Goal: Task Accomplishment & Management: Manage account settings

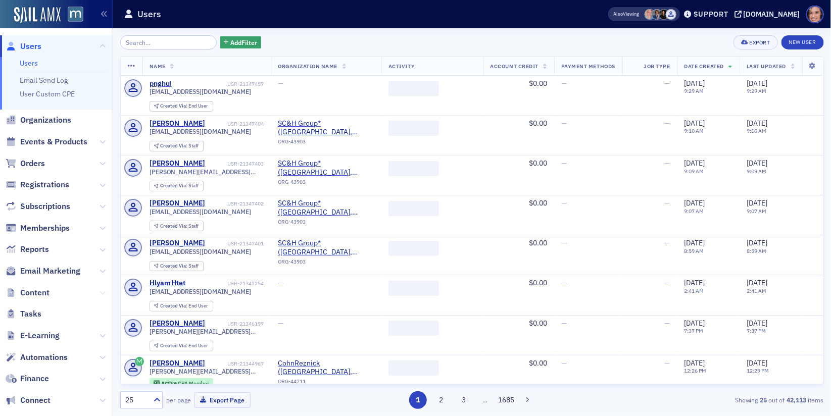
click at [104, 291] on icon at bounding box center [103, 293] width 6 height 6
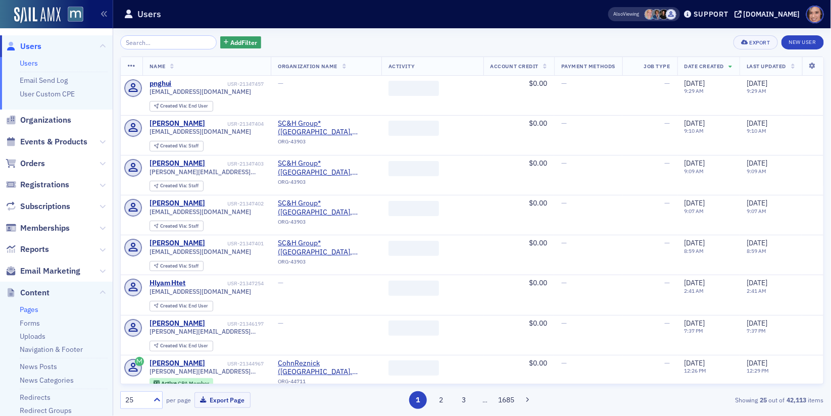
click at [31, 308] on link "Pages" at bounding box center [29, 309] width 19 height 9
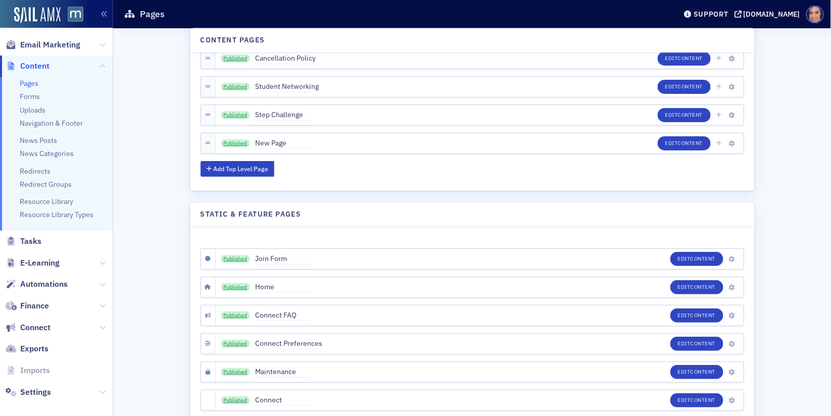
scroll to position [180, 0]
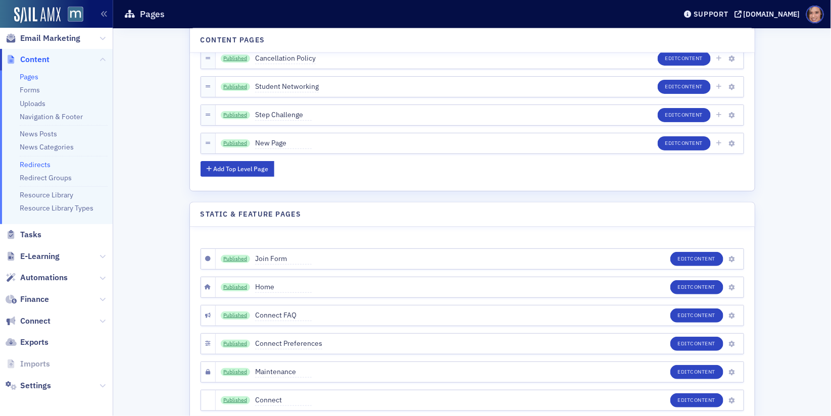
click at [44, 167] on link "Redirects" at bounding box center [35, 164] width 31 height 9
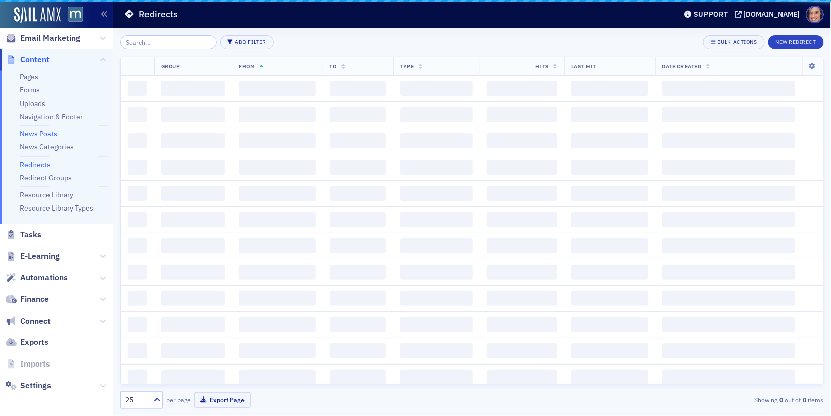
click at [43, 130] on link "News Posts" at bounding box center [38, 133] width 37 height 9
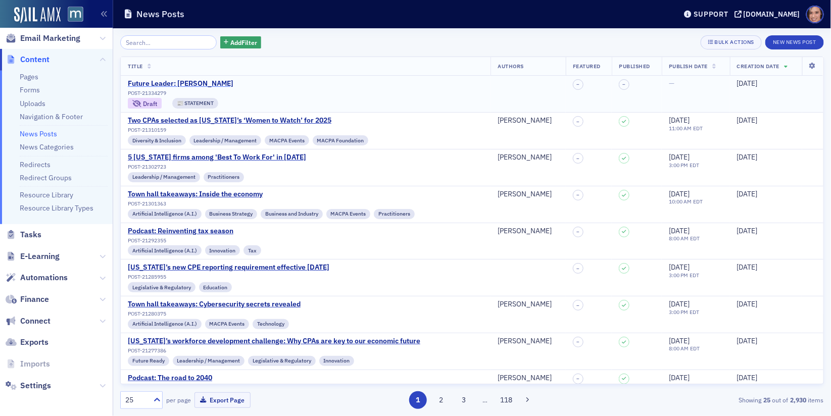
click at [209, 81] on div "Future Leader: [PERSON_NAME]" at bounding box center [181, 83] width 106 height 9
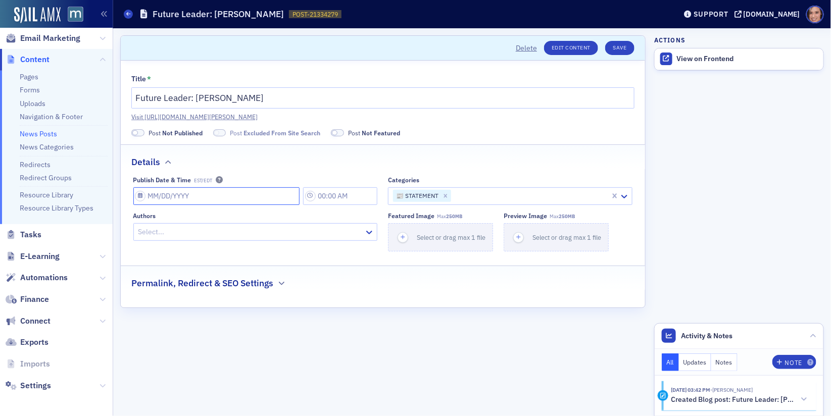
click at [202, 194] on input "Publish Date & Time EST/EDT" at bounding box center [216, 196] width 167 height 18
select select "9"
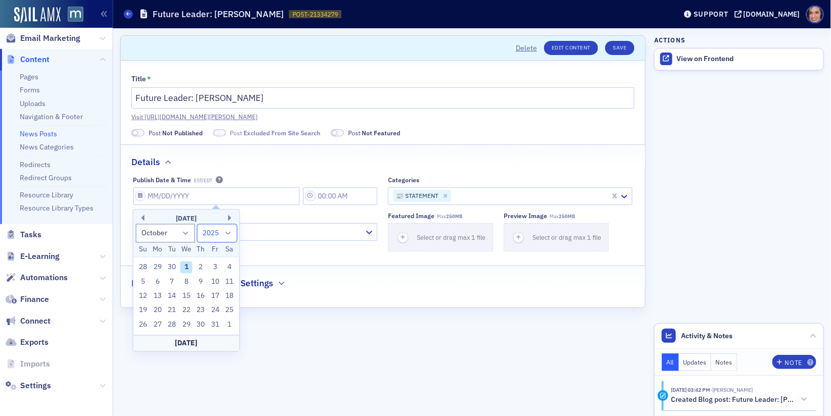
click at [220, 239] on select "1900 1901 1902 1903 1904 1905 1906 1907 1908 1909 1910 1911 1912 1913 1914 1915…" at bounding box center [217, 233] width 40 height 19
select select "2026"
click at [197, 224] on select "1900 1901 1902 1903 1904 1905 1906 1907 1908 1909 1910 1911 1912 1913 1914 1915…" at bounding box center [217, 233] width 40 height 19
click at [203, 271] on div "1" at bounding box center [200, 268] width 12 height 12
type input "[DATE]"
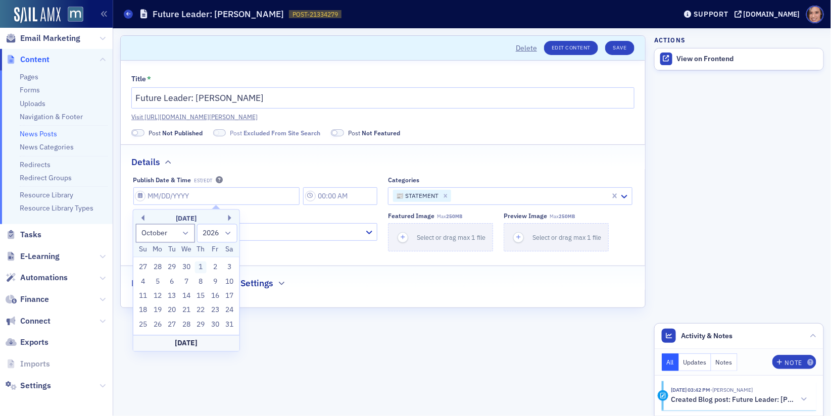
type input "9:00 AM"
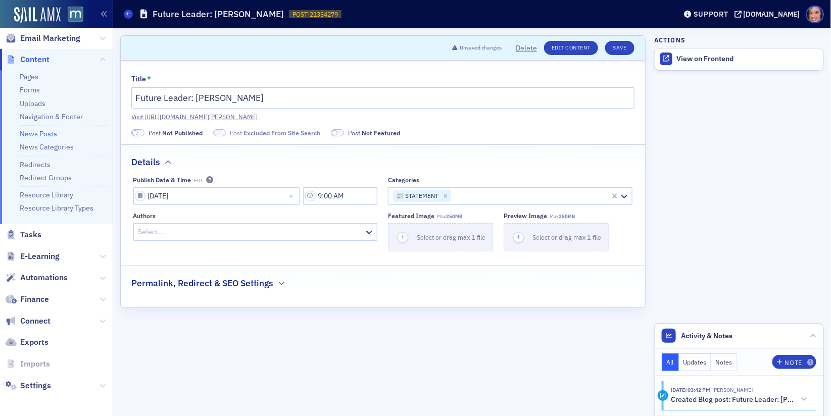
click at [137, 130] on span at bounding box center [137, 133] width 13 height 8
click at [620, 49] on button "Save" at bounding box center [619, 48] width 29 height 14
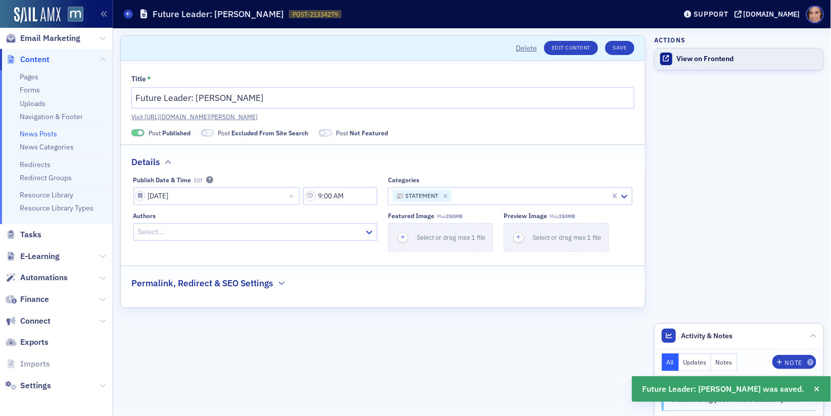
click at [711, 60] on div "View on Frontend" at bounding box center [747, 59] width 141 height 9
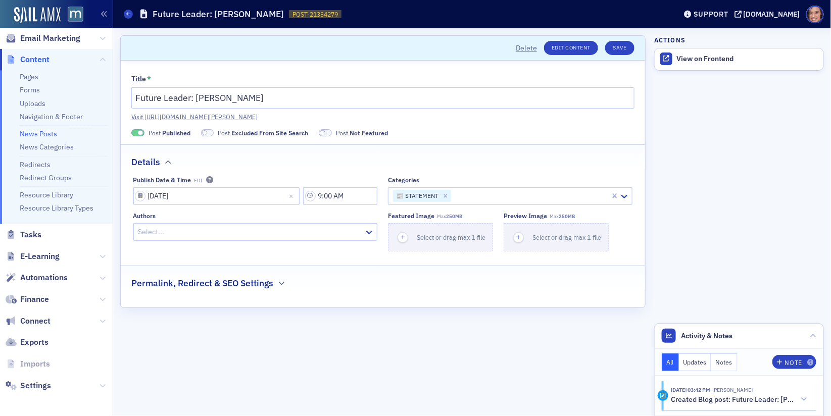
click at [278, 286] on div "Permalink, Redirect & SEO Settings" at bounding box center [382, 278] width 503 height 24
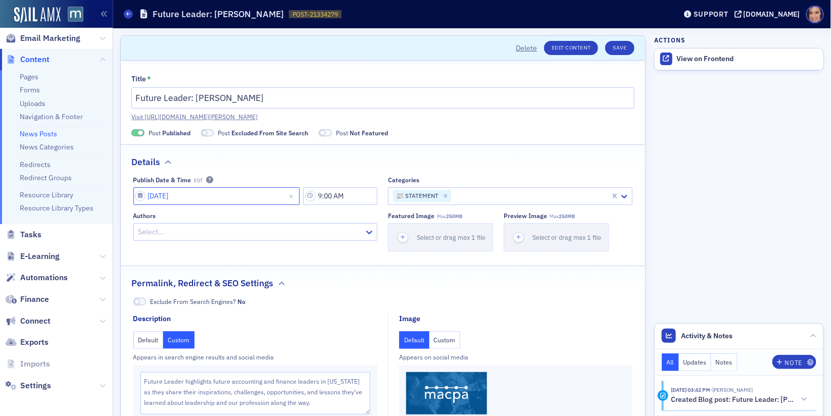
click at [238, 198] on input "[DATE]" at bounding box center [216, 196] width 167 height 18
select select "9"
select select "2026"
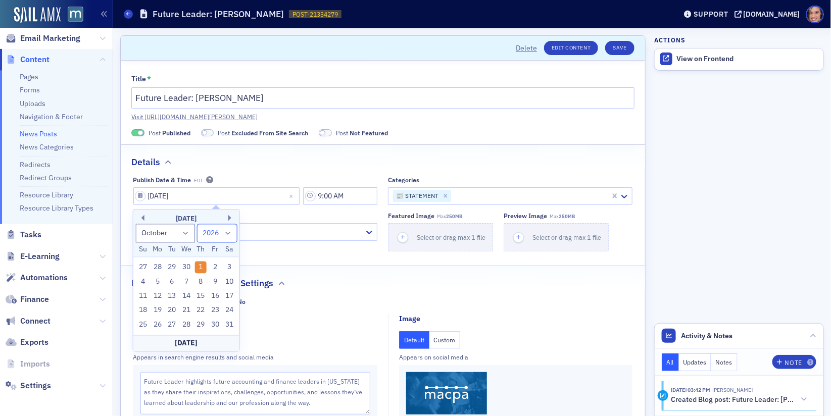
click at [213, 237] on select "1900 1901 1902 1903 1904 1905 1906 1907 1908 1909 1910 1911 1912 1913 1914 1915…" at bounding box center [217, 233] width 40 height 19
click at [348, 160] on div "Details" at bounding box center [382, 157] width 503 height 24
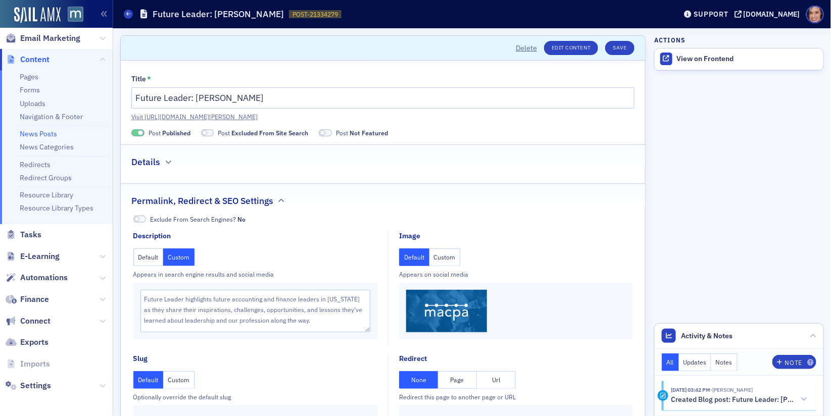
click at [348, 160] on div "Details" at bounding box center [382, 157] width 503 height 24
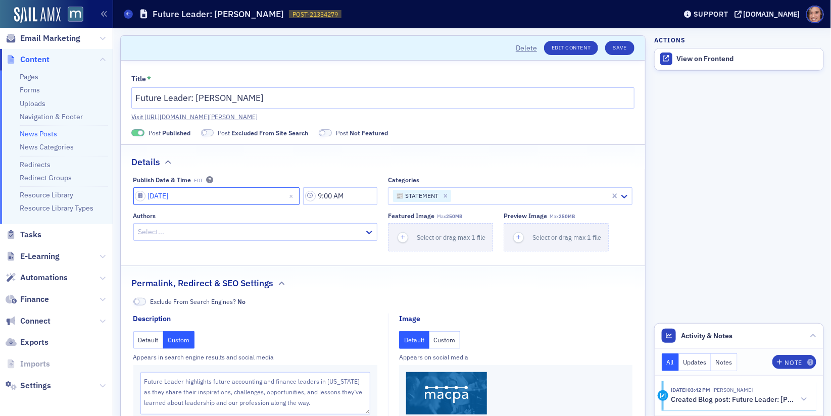
click at [260, 196] on input "[DATE]" at bounding box center [216, 196] width 167 height 18
select select "9"
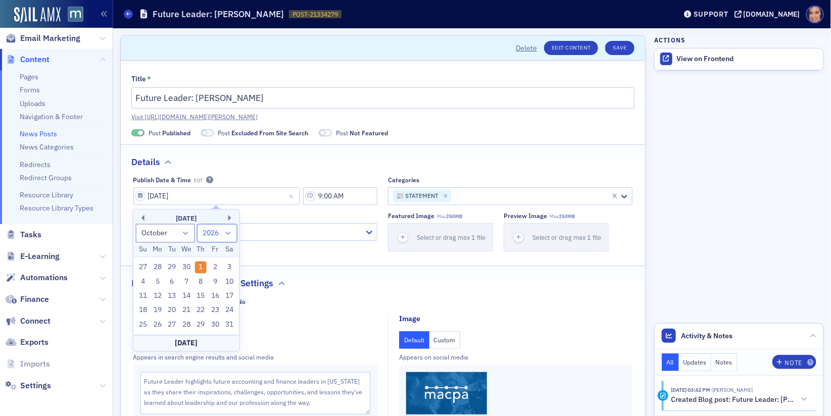
click at [215, 240] on select "1900 1901 1902 1903 1904 1905 1906 1907 1908 1909 1910 1911 1912 1913 1914 1915…" at bounding box center [217, 233] width 40 height 19
select select "2025"
click at [197, 224] on select "1900 1901 1902 1903 1904 1905 1906 1907 1908 1909 1910 1911 1912 1913 1914 1915…" at bounding box center [217, 233] width 40 height 19
click at [283, 176] on div "Publish Date & Time EDT" at bounding box center [255, 180] width 245 height 8
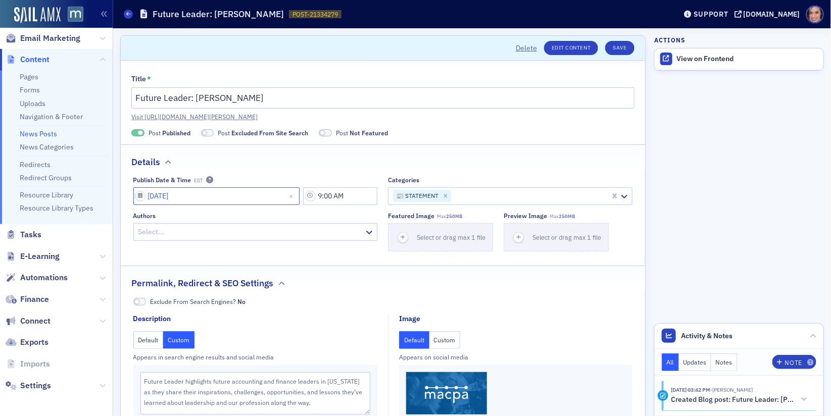
select select "9"
select select "2026"
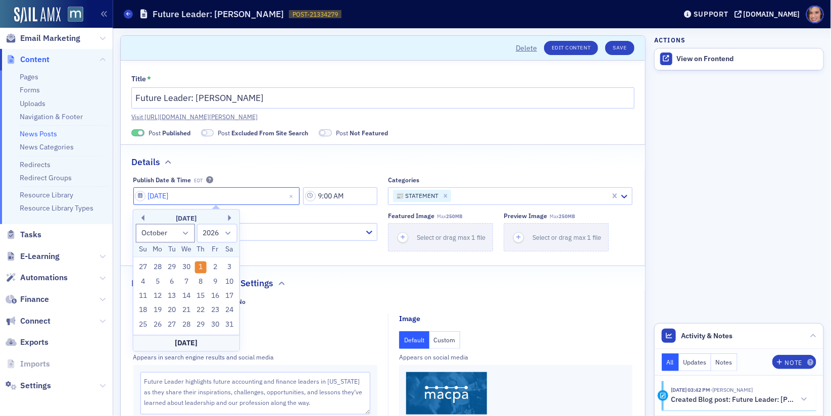
click at [276, 200] on input "[DATE]" at bounding box center [216, 196] width 167 height 18
click at [142, 217] on button "Previous Month" at bounding box center [141, 218] width 6 height 6
select select "8"
click at [217, 309] on div "25" at bounding box center [215, 311] width 12 height 12
type input "[DATE]"
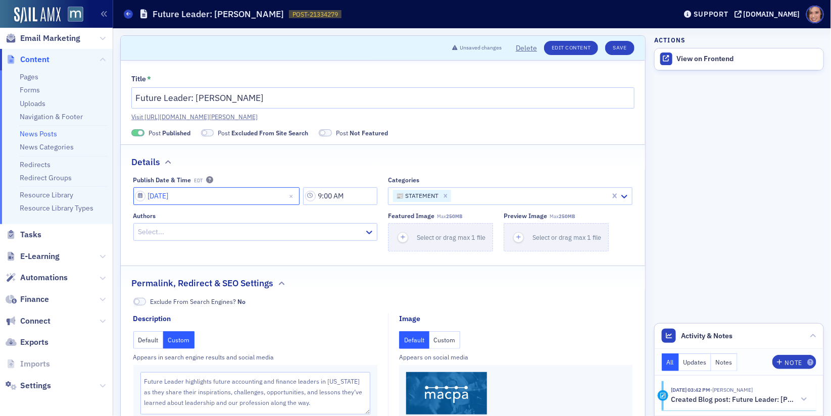
click at [183, 199] on input "[DATE]" at bounding box center [216, 196] width 167 height 18
select select "8"
select select "2026"
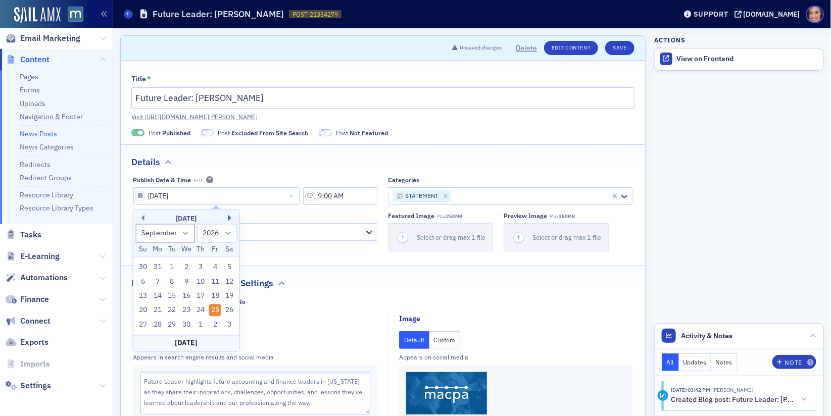
click at [228, 219] on button "Next Month" at bounding box center [231, 218] width 6 height 6
select select "10"
click at [208, 234] on select "1900 1901 1902 1903 1904 1905 1906 1907 1908 1909 1910 1911 1912 1913 1914 1915…" at bounding box center [217, 233] width 40 height 19
select select "2025"
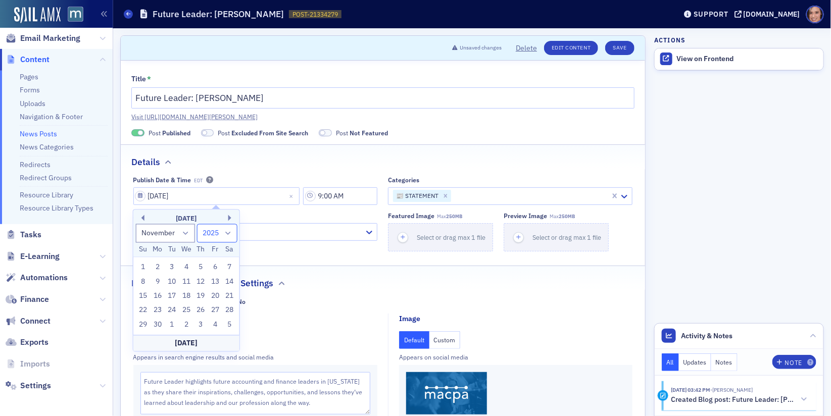
click at [197, 224] on select "1900 1901 1902 1903 1904 1905 1906 1907 1908 1909 1910 1911 1912 1913 1914 1915…" at bounding box center [217, 233] width 40 height 19
click at [180, 236] on select "January February March April May June July August September October November De…" at bounding box center [165, 233] width 60 height 19
select select "9"
click at [135, 224] on select "January February March April May June July August September October November De…" at bounding box center [165, 233] width 60 height 19
click at [185, 267] on div "1" at bounding box center [186, 268] width 12 height 12
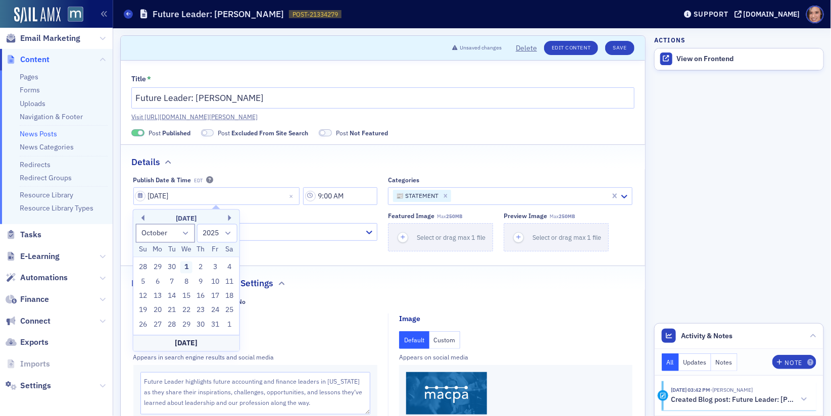
type input "[DATE]"
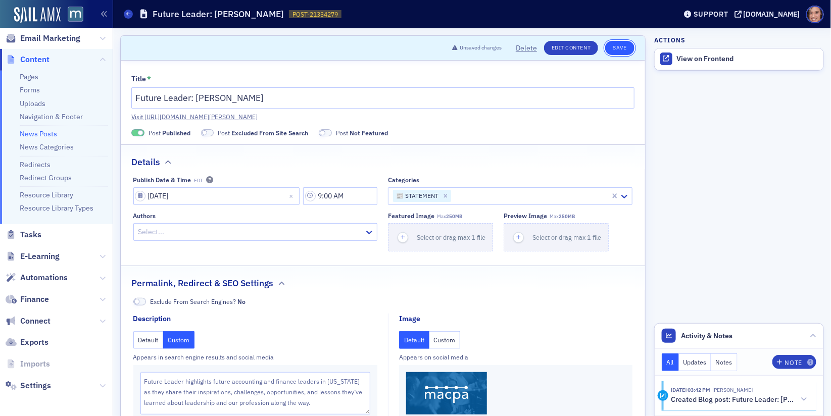
click at [629, 46] on button "Save" at bounding box center [619, 48] width 29 height 14
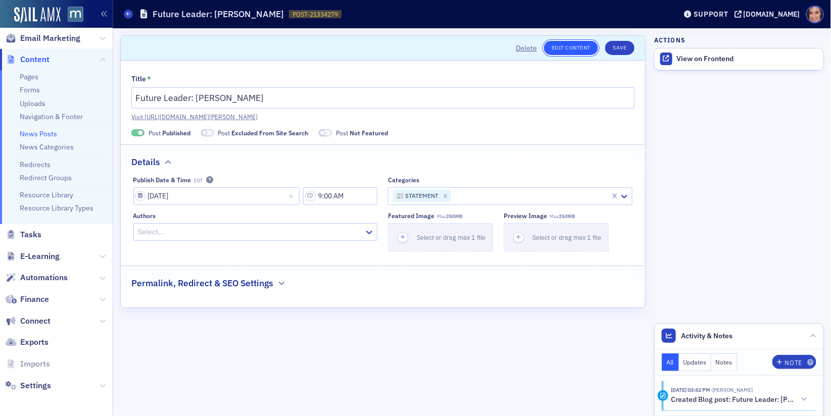
click at [568, 48] on link "Edit Content" at bounding box center [571, 48] width 54 height 14
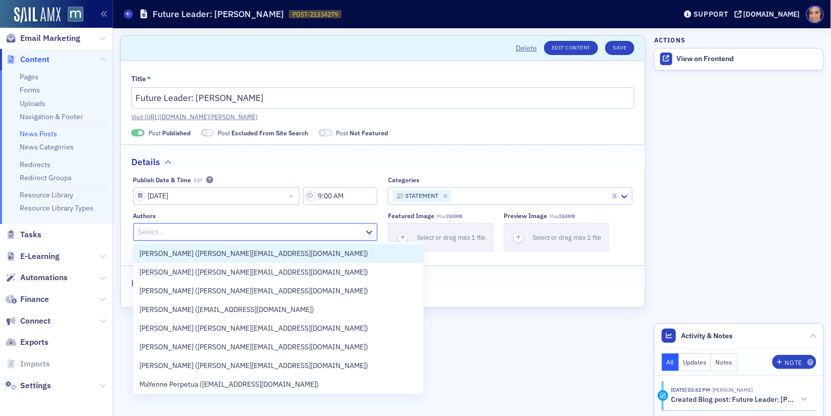
click at [345, 236] on div at bounding box center [250, 232] width 226 height 13
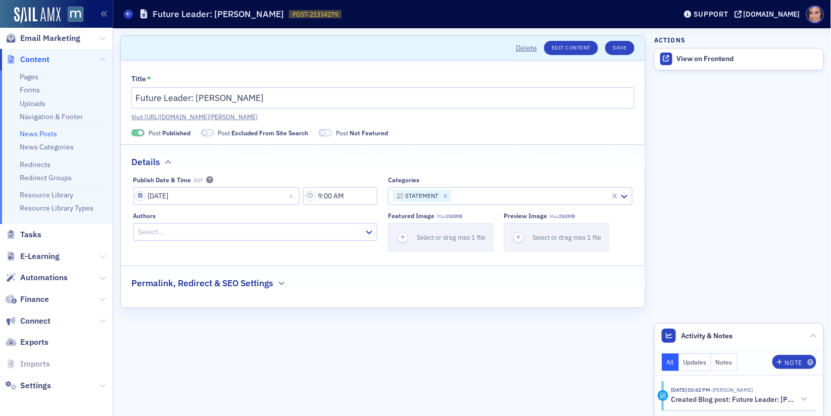
click at [287, 279] on div "Permalink, Redirect & SEO Settings" at bounding box center [382, 278] width 503 height 24
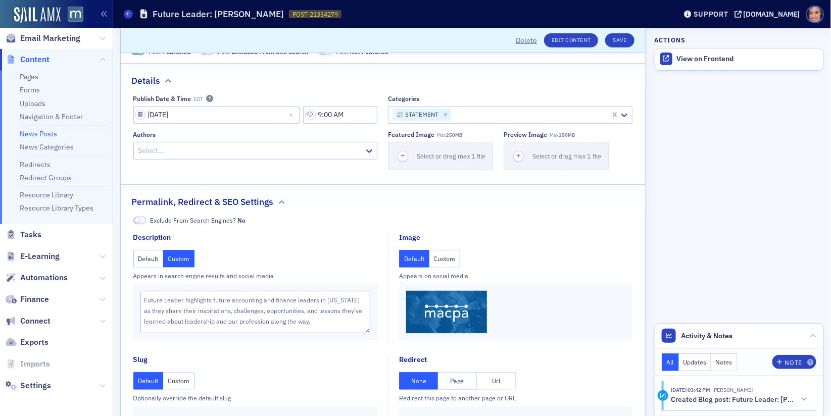
scroll to position [82, 0]
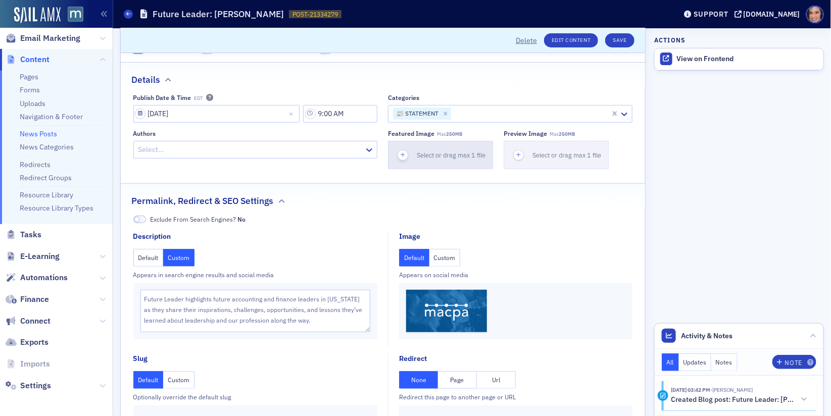
click at [462, 156] on span "Select or drag max 1 file" at bounding box center [451, 155] width 69 height 8
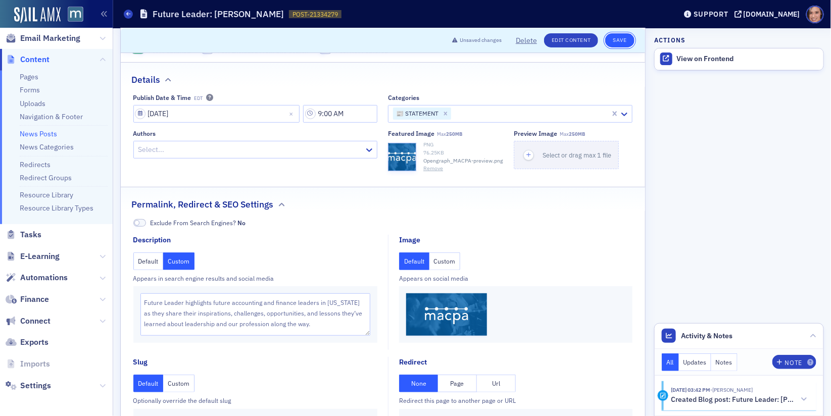
click at [618, 43] on button "Save" at bounding box center [619, 40] width 29 height 14
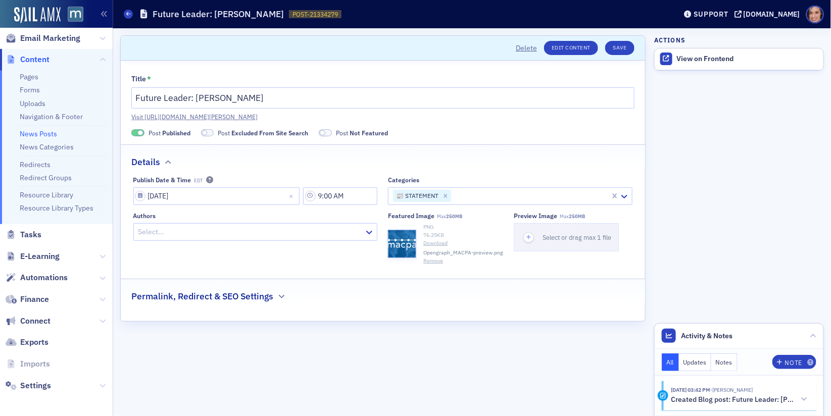
scroll to position [0, 0]
click at [142, 132] on span at bounding box center [137, 133] width 13 height 8
click at [626, 47] on button "Save" at bounding box center [619, 48] width 29 height 14
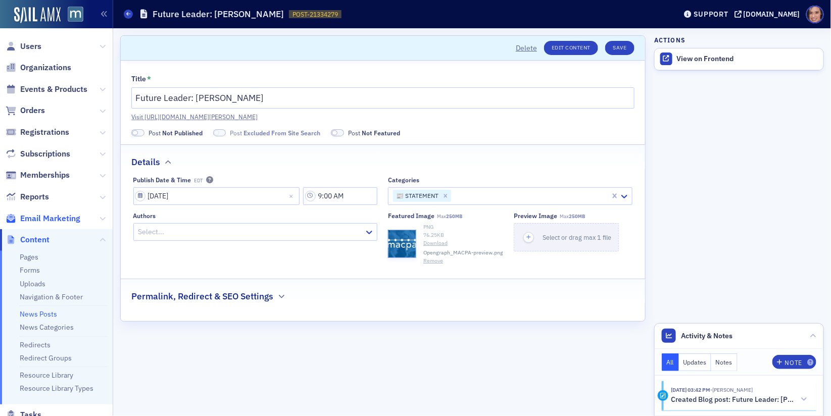
click at [44, 215] on span "Email Marketing" at bounding box center [50, 218] width 60 height 11
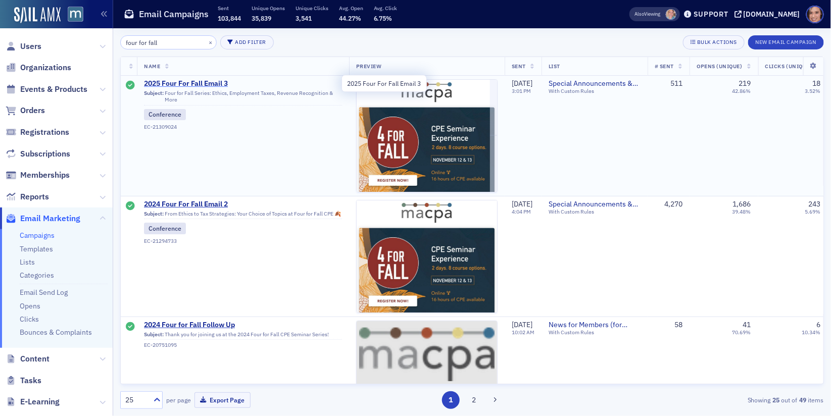
type input "four for fall"
click at [214, 83] on span "2025 Four For Fall Email 3" at bounding box center [243, 83] width 198 height 9
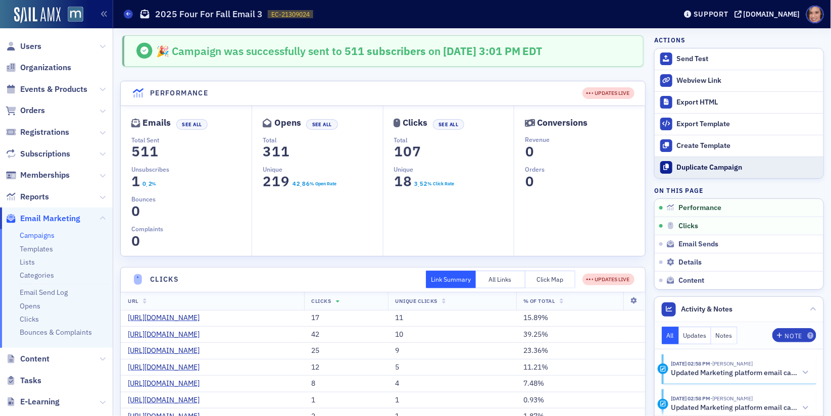
click at [728, 160] on button "Duplicate Campaign" at bounding box center [739, 168] width 169 height 22
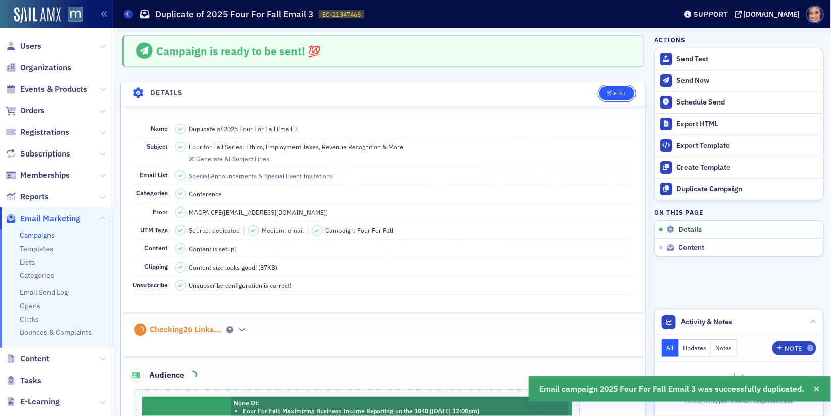
click at [613, 93] on span "Edit" at bounding box center [617, 94] width 20 height 6
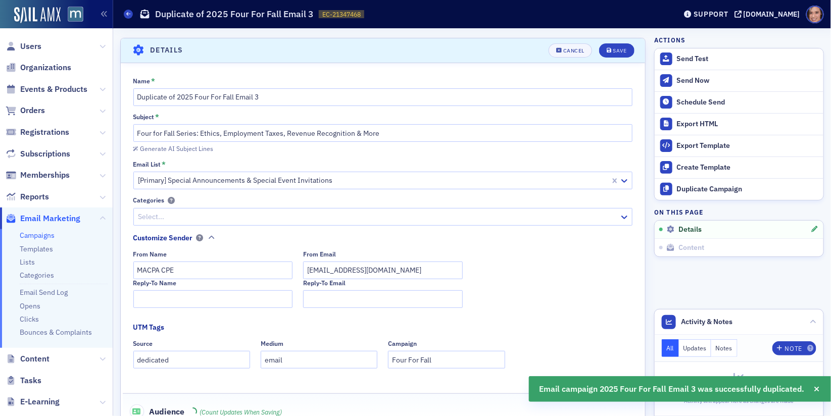
scroll to position [46, 0]
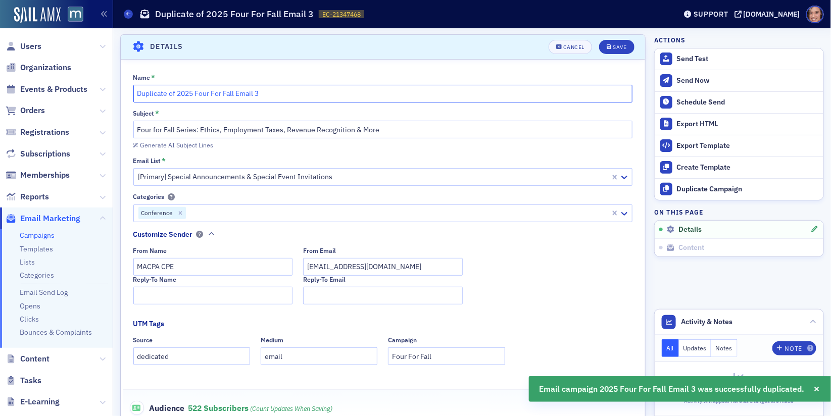
click at [175, 96] on input "Duplicate of 2025 Four For Fall Email 3" at bounding box center [383, 94] width 500 height 18
click at [178, 92] on input "Duplicate of 2025 Four For Fall Email 3" at bounding box center [383, 94] width 500 height 18
drag, startPoint x: 176, startPoint y: 89, endPoint x: 120, endPoint y: 89, distance: 56.6
click at [120, 89] on section "Details Cancel Save Name * Duplicate of 2025 Four For Fall Email 3 Subject * Fo…" at bounding box center [382, 332] width 525 height 596
click at [253, 96] on input "2025 Four For Fall Email 3" at bounding box center [383, 94] width 500 height 18
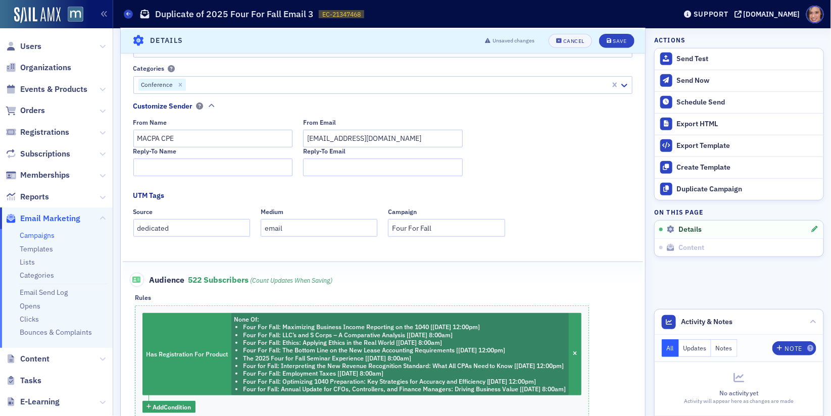
scroll to position [0, 0]
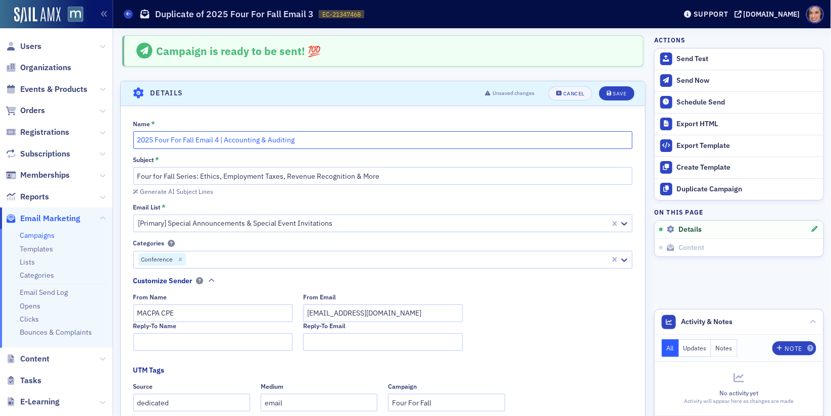
type input "2025 Four For Fall Email 4 | Accounting & Auditing"
click at [363, 175] on input "Four for Fall Series: Ethics, Employment Taxes, Revenue Recognition & More" at bounding box center [383, 176] width 500 height 18
drag, startPoint x: 214, startPoint y: 176, endPoint x: 465, endPoint y: 175, distance: 251.6
click at [465, 175] on input "Four for Fall Series: Ethics, Employment Taxes, Revenue Recognition & More" at bounding box center [383, 176] width 500 height 18
paste input "The Bottom Line on the New Lease Accounting Requirements"
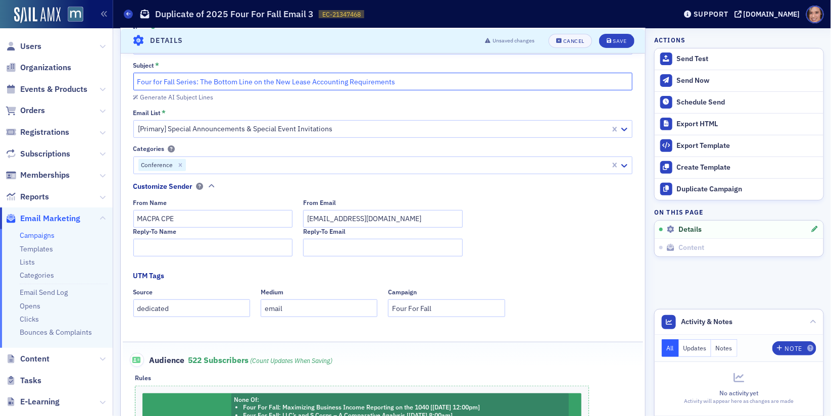
scroll to position [99, 0]
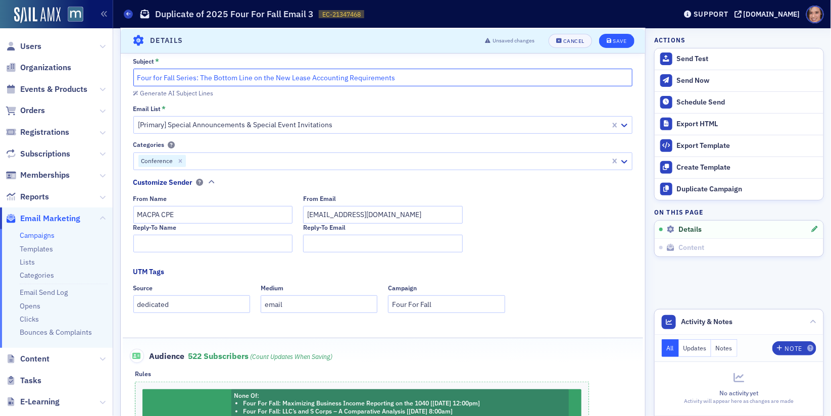
type input "Four for Fall Series: The Bottom Line on the New Lease Accounting Requirements"
click at [603, 42] on button "Save" at bounding box center [616, 40] width 35 height 14
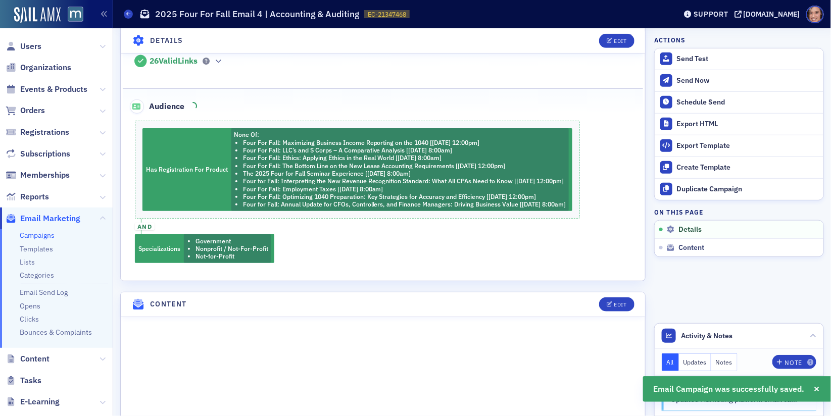
scroll to position [297, 0]
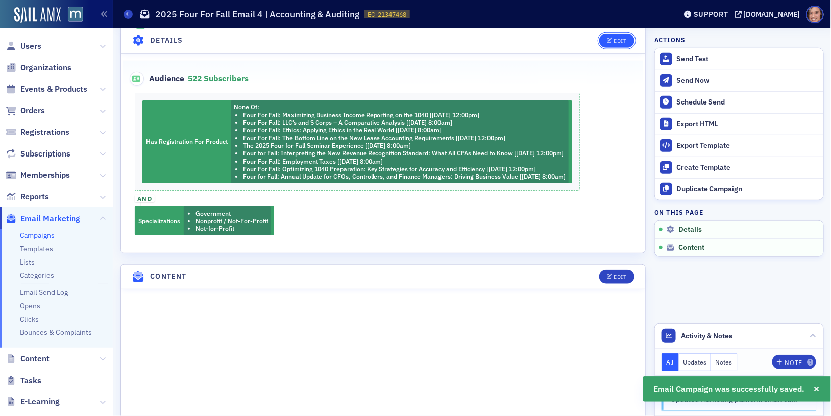
click at [615, 40] on div "Edit" at bounding box center [620, 41] width 13 height 6
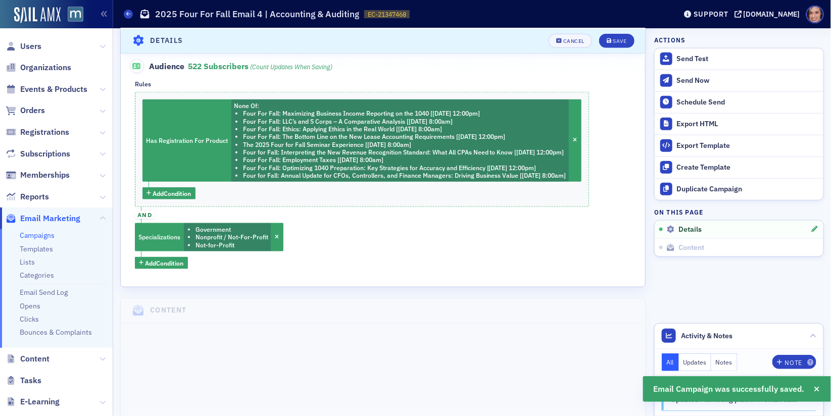
scroll to position [459, 0]
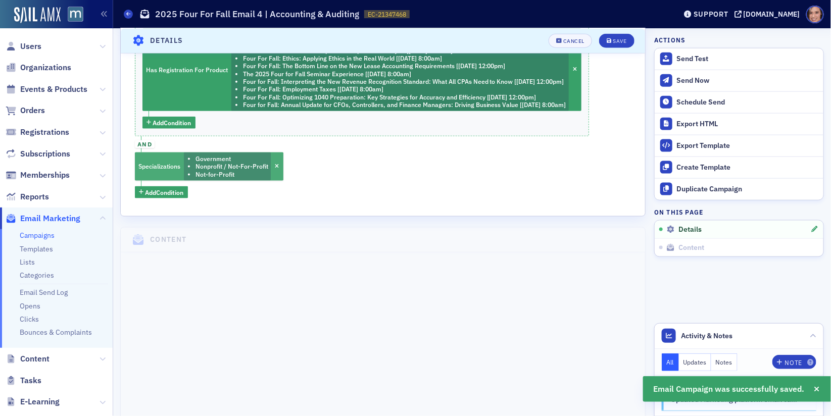
click at [233, 172] on li "Not-for-Profit" at bounding box center [232, 175] width 73 height 8
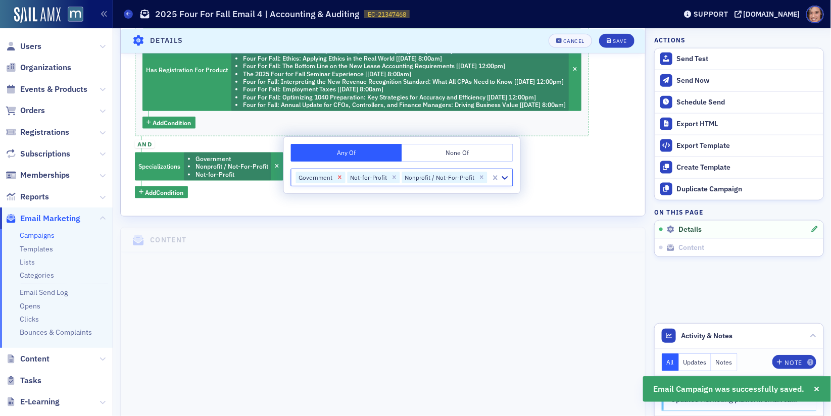
click at [339, 178] on icon "Remove Government" at bounding box center [340, 178] width 4 height 4
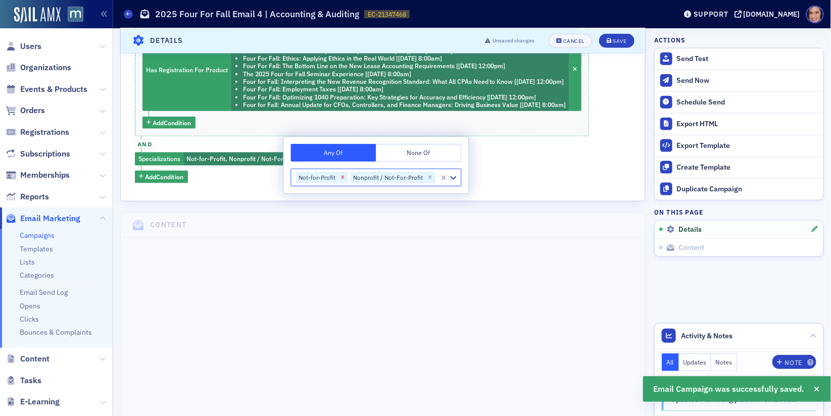
click at [339, 178] on icon "Remove Not-for-Profit" at bounding box center [342, 177] width 7 height 7
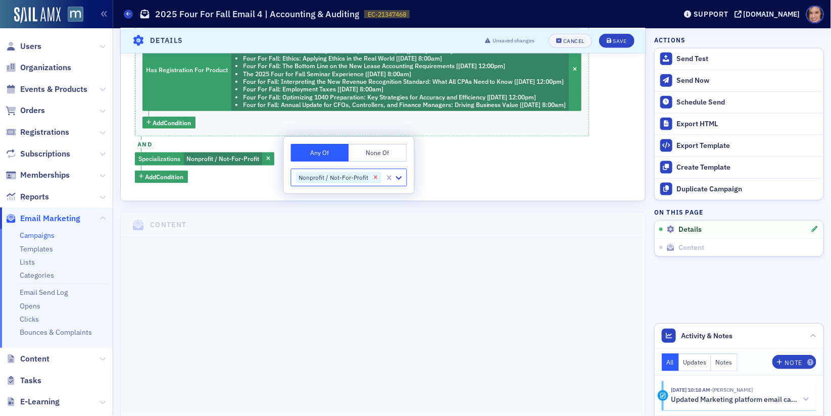
click at [374, 176] on icon "Remove Nonprofit / Not-For-Profit" at bounding box center [375, 177] width 7 height 7
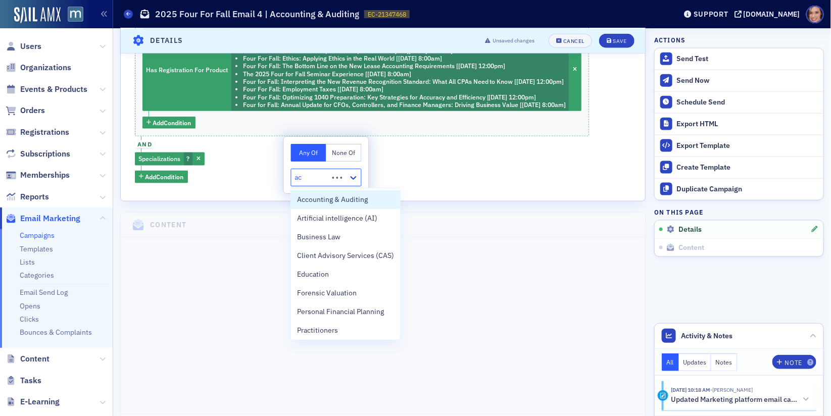
type input "acc"
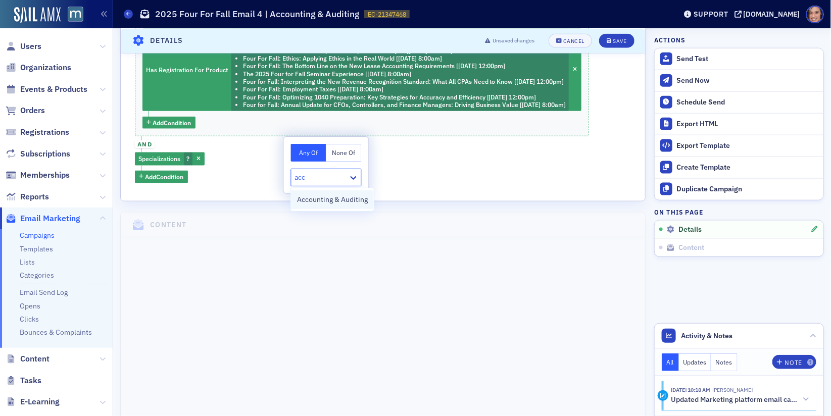
click at [340, 198] on span "Accounting & Auditing" at bounding box center [332, 199] width 71 height 11
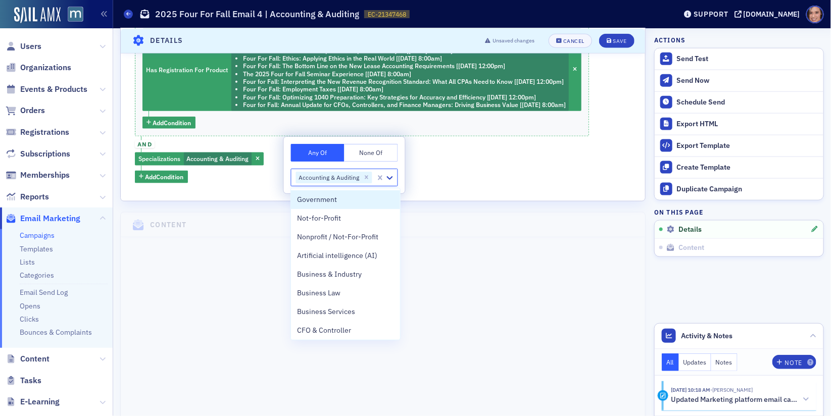
click at [547, 164] on div "Has Registration For Product None Of : Four For Fall: Maximizing Business Incom…" at bounding box center [383, 102] width 496 height 162
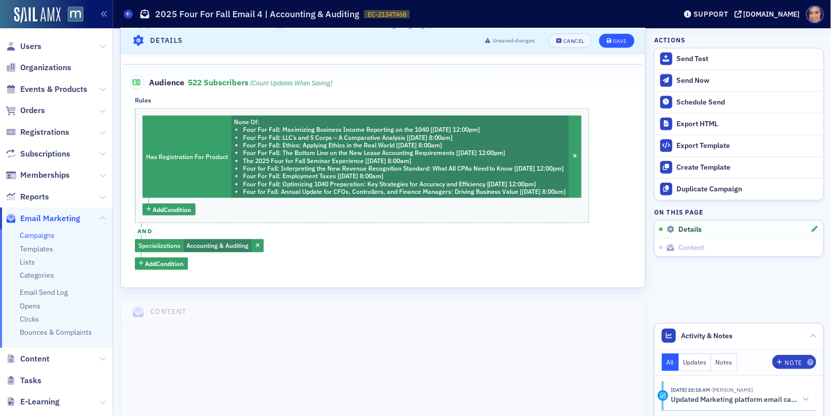
scroll to position [371, 0]
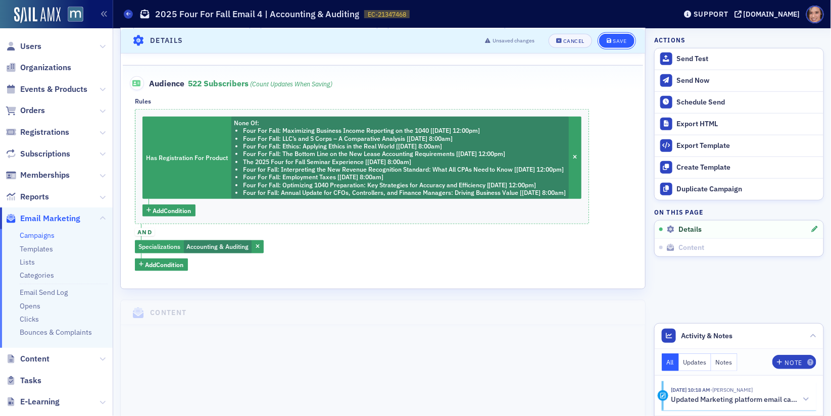
click at [619, 40] on div "Save" at bounding box center [620, 41] width 14 height 6
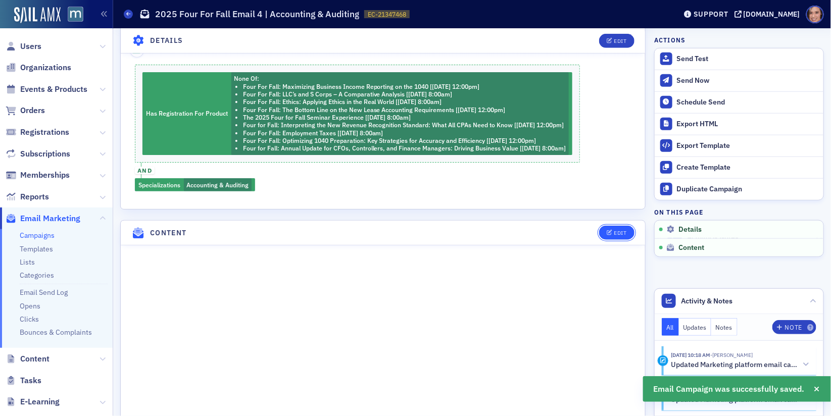
click at [620, 230] on div "Edit" at bounding box center [620, 233] width 13 height 6
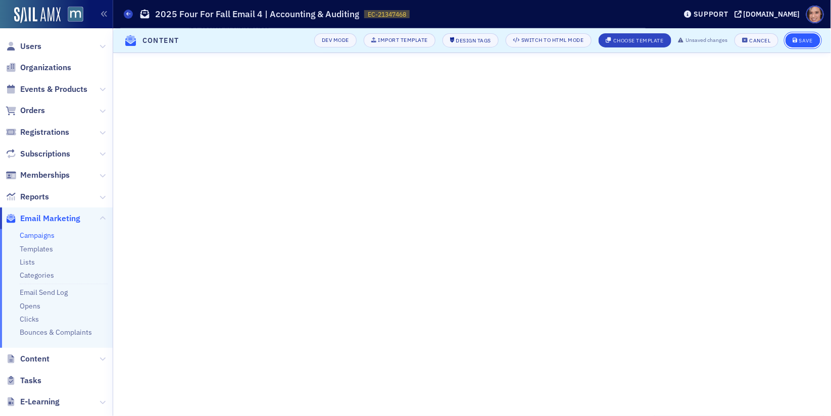
click at [809, 41] on div "Save" at bounding box center [806, 41] width 14 height 6
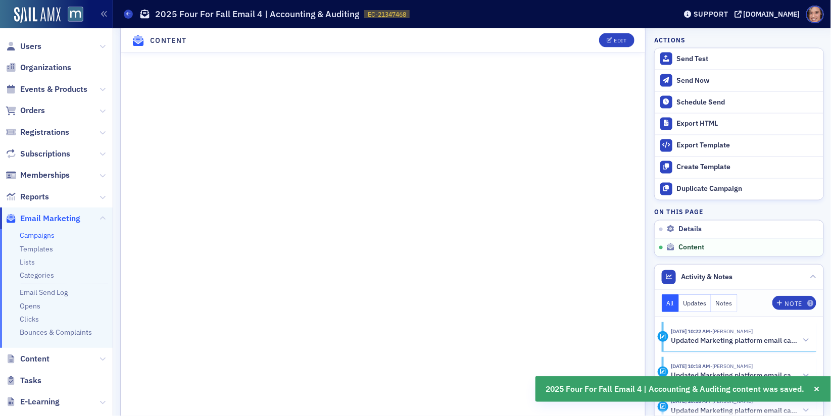
scroll to position [755, 0]
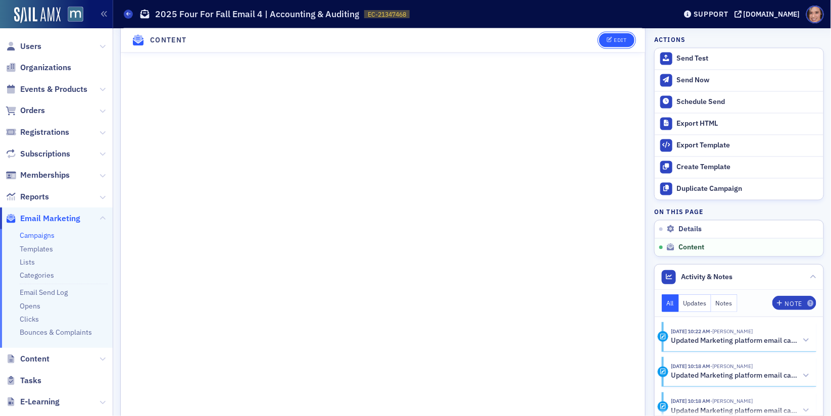
click at [619, 47] on button "Edit" at bounding box center [616, 40] width 35 height 14
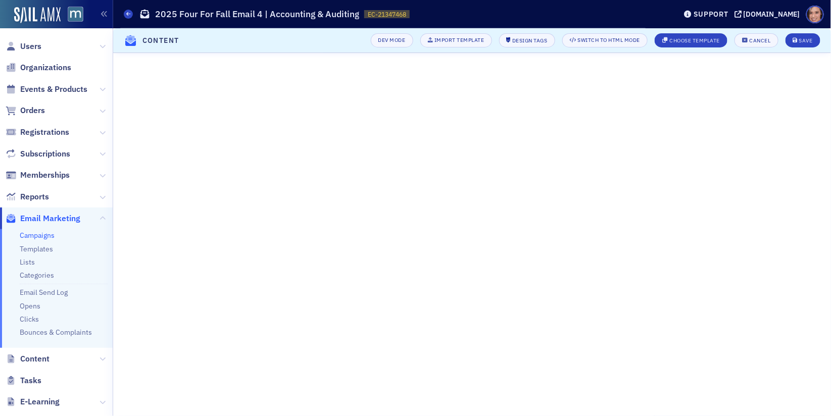
scroll to position [130, 0]
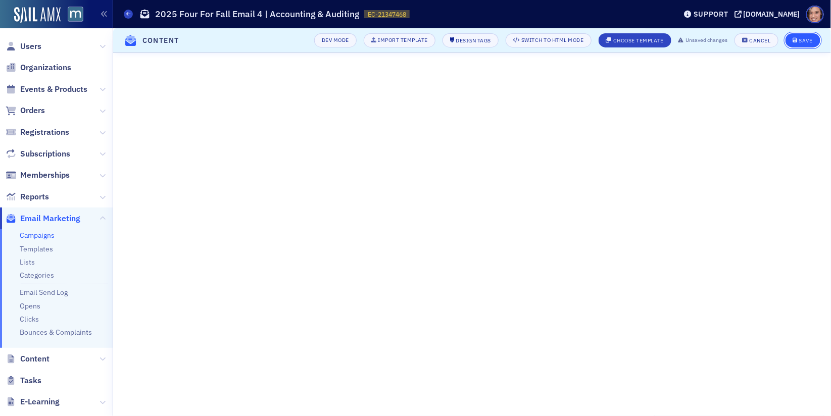
click at [809, 38] on div "Save" at bounding box center [806, 41] width 14 height 6
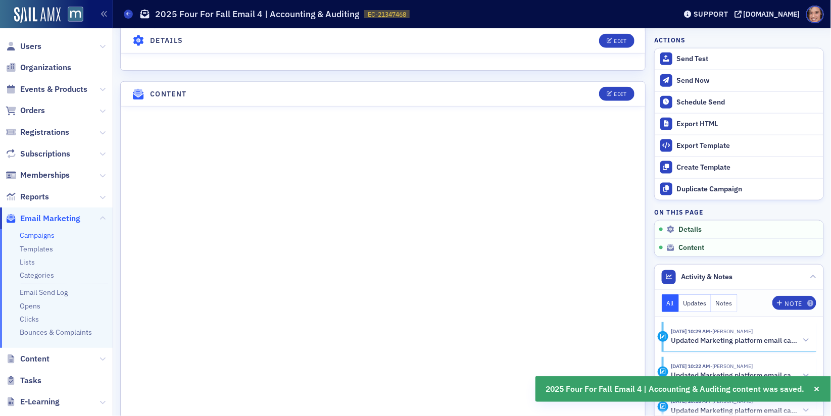
scroll to position [507, 0]
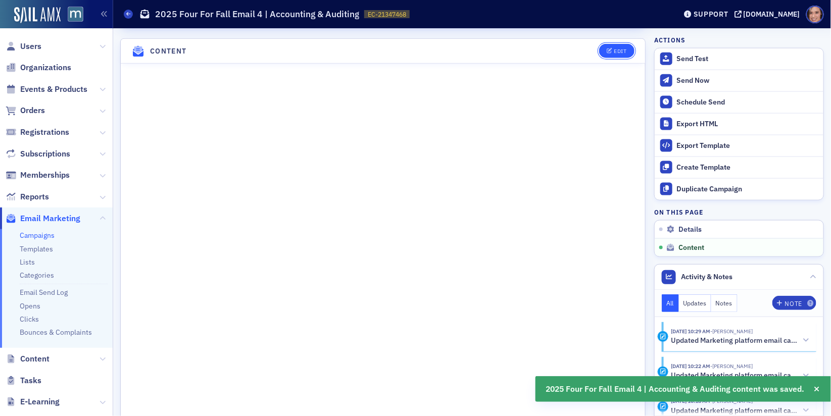
click at [618, 48] on div "Edit" at bounding box center [620, 51] width 13 height 6
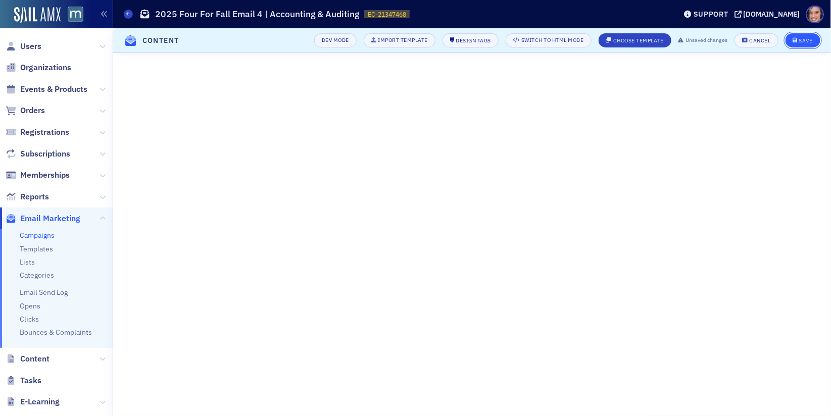
click at [798, 42] on icon "submit" at bounding box center [795, 41] width 5 height 6
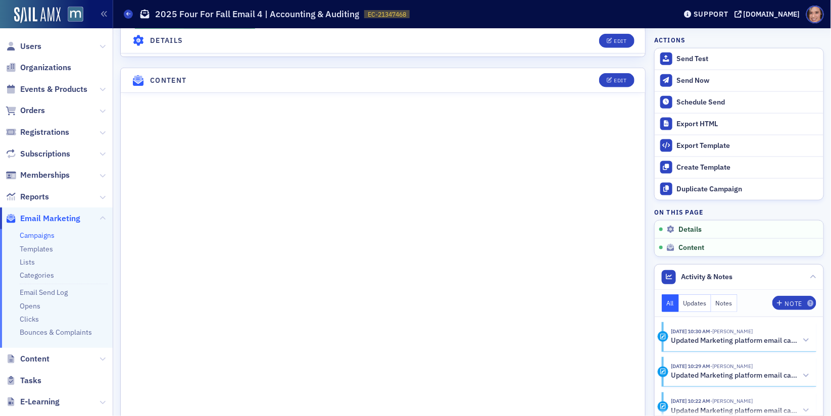
scroll to position [507, 0]
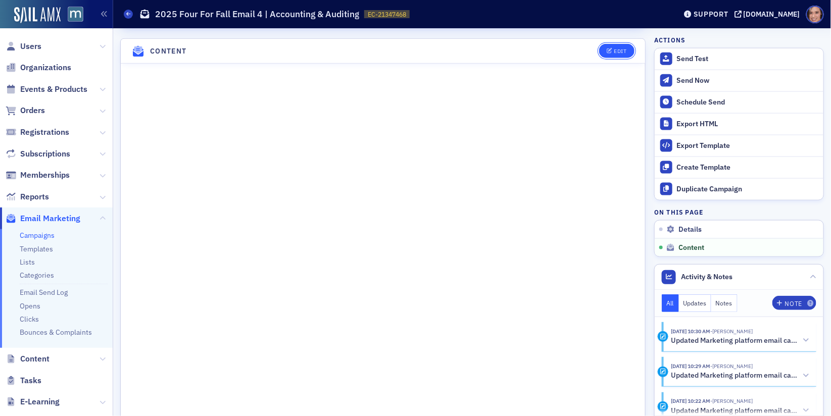
click at [622, 48] on div "Edit" at bounding box center [620, 51] width 13 height 6
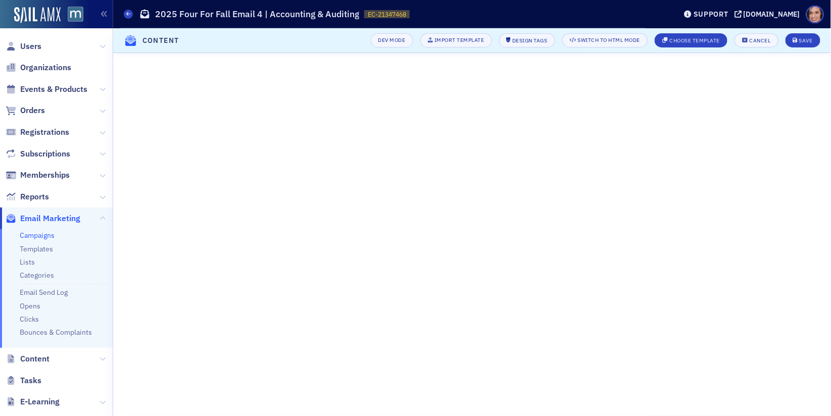
scroll to position [130, 0]
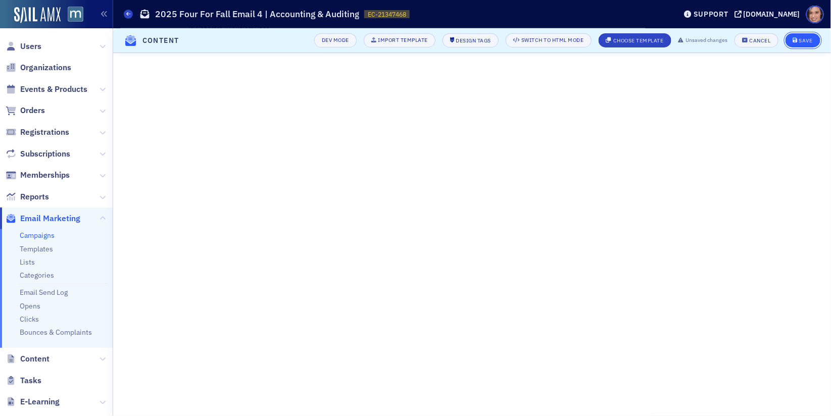
click at [802, 41] on div "Save" at bounding box center [806, 41] width 14 height 6
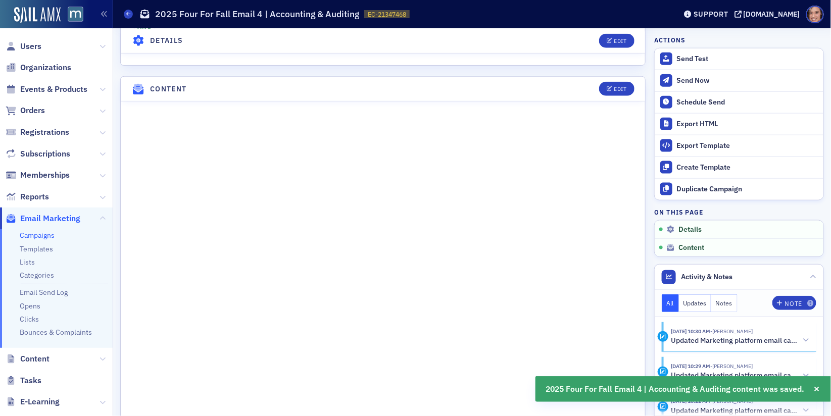
scroll to position [507, 0]
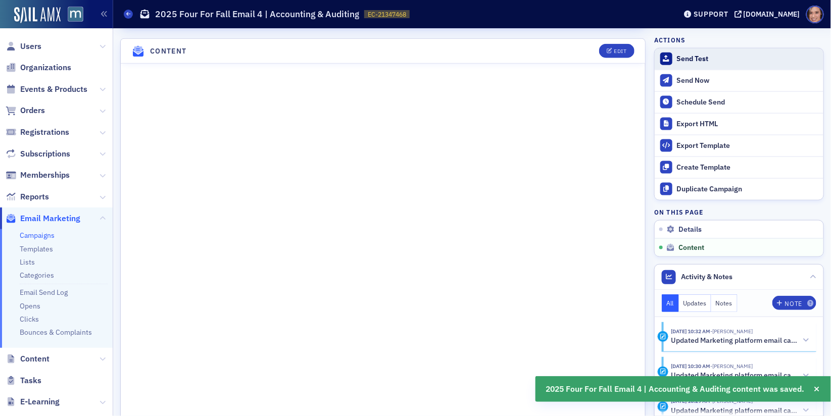
click at [703, 63] on div "Send Test" at bounding box center [747, 59] width 141 height 9
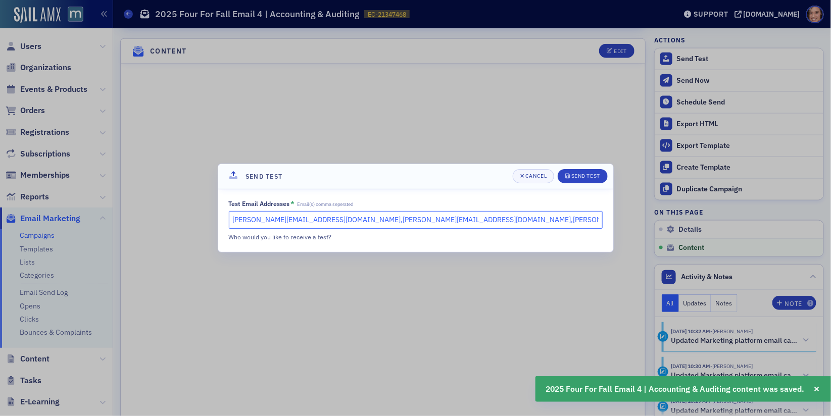
drag, startPoint x: 319, startPoint y: 221, endPoint x: 481, endPoint y: 220, distance: 162.7
click at [481, 220] on input "[PERSON_NAME][EMAIL_ADDRESS][DOMAIN_NAME],[PERSON_NAME][EMAIL_ADDRESS][DOMAIN_N…" at bounding box center [416, 220] width 374 height 18
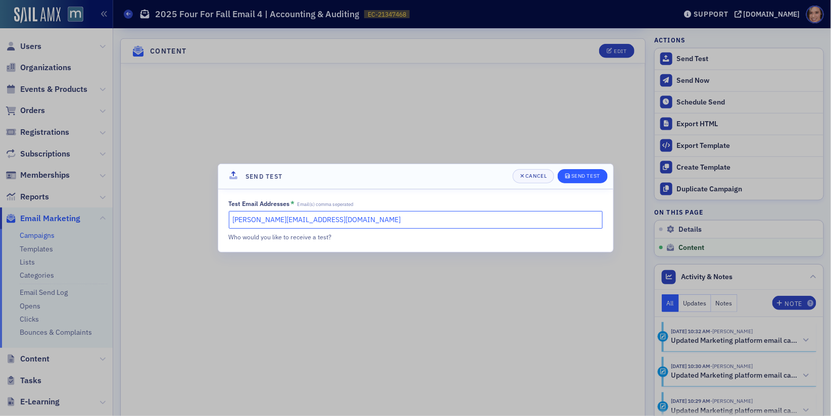
type input "[PERSON_NAME][EMAIL_ADDRESS][DOMAIN_NAME]"
click at [593, 181] on button "Send Test" at bounding box center [583, 176] width 50 height 14
